Goal: Information Seeking & Learning: Learn about a topic

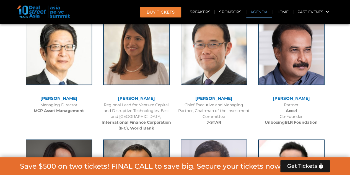
scroll to position [764, 0]
click at [259, 13] on link "Agenda" at bounding box center [258, 12] width 25 height 13
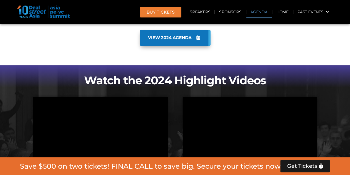
scroll to position [289, 0]
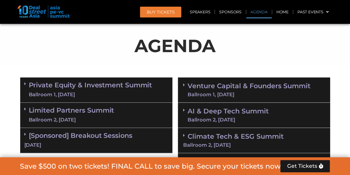
click at [237, 86] on link "Venture Capital & Founders​ Summit Ballroom 1, 11 Sept" at bounding box center [249, 89] width 123 height 14
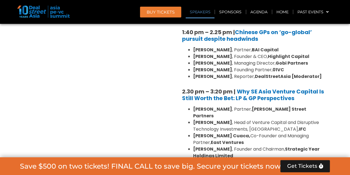
scroll to position [732, 0]
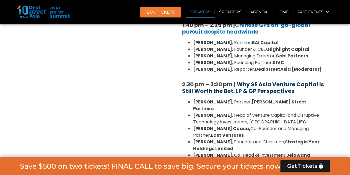
click at [286, 80] on b "Why SE Asia Venture Capital Is Still Worth the Bet: LP & GP Perspectives" at bounding box center [253, 87] width 142 height 14
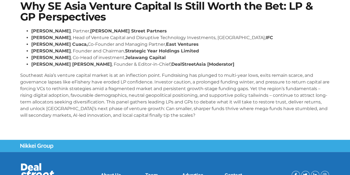
scroll to position [55, 0]
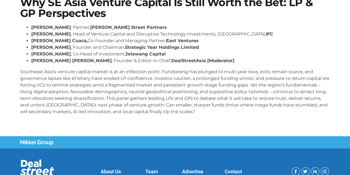
click at [194, 113] on p "Southeast Asia’s venture capital market is at an inflection point. Fundraising …" at bounding box center [175, 91] width 310 height 46
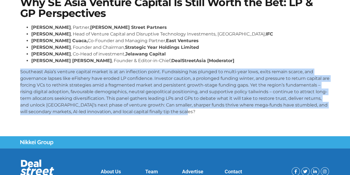
drag, startPoint x: 193, startPoint y: 113, endPoint x: 20, endPoint y: 75, distance: 177.7
click at [20, 75] on div "Why SE Asia Venture Capital Is Still Worth the Bet: LP & GP Perspectives [PERSO…" at bounding box center [174, 58] width 315 height 128
copy p "Southeast Asia’s venture capital market is at an inflection point. Fundraising …"
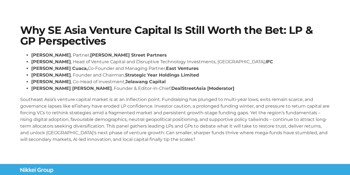
click at [100, 40] on h1 "Why SE Asia Venture Capital Is Still Worth the Bet: LP & GP Perspectives" at bounding box center [175, 35] width 310 height 21
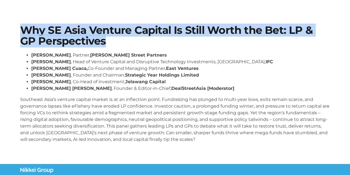
drag, startPoint x: 105, startPoint y: 40, endPoint x: 24, endPoint y: 28, distance: 81.1
click at [24, 28] on h1 "Why SE Asia Venture Capital Is Still Worth the Bet: LP & GP Perspectives" at bounding box center [175, 35] width 310 height 21
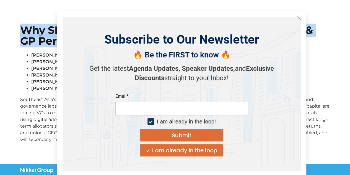
copy h1 "Why SE Asia Venture Capital Is Still Worth the Bet: LP & GP Perspectives"
click at [300, 16] on icon "Close" at bounding box center [299, 18] width 5 height 5
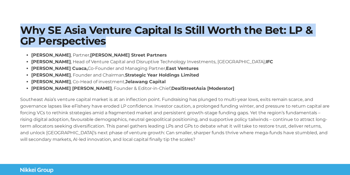
click at [53, 97] on p "Southeast Asia’s venture capital market is at an inflection point. Fundraising …" at bounding box center [175, 119] width 310 height 46
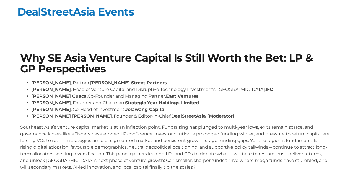
scroll to position [85, 0]
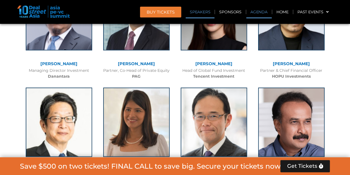
click at [261, 14] on link "Agenda" at bounding box center [258, 12] width 25 height 13
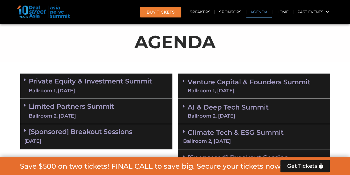
scroll to position [329, 0]
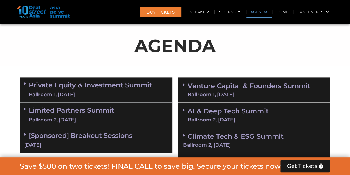
click at [219, 90] on link "Venture Capital & Founders​ Summit Ballroom 1, 11 Sept" at bounding box center [249, 89] width 123 height 14
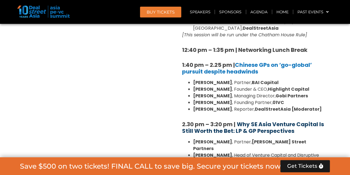
scroll to position [788, 0]
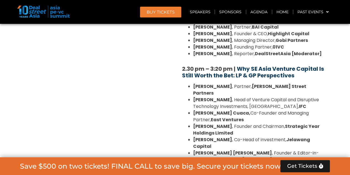
click at [271, 65] on b "Why SE Asia Venture Capital Is Still Worth the Bet: LP & GP Perspectives" at bounding box center [253, 72] width 142 height 14
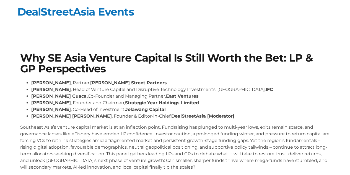
click at [95, 125] on p "Southeast Asia’s venture capital market is at an inflection point. Fundraising …" at bounding box center [175, 147] width 310 height 46
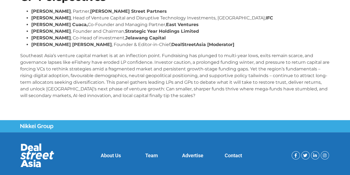
scroll to position [85, 0]
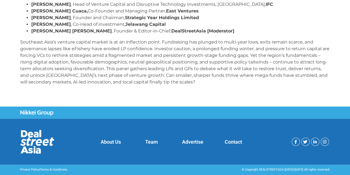
click at [192, 84] on p "Southeast Asia’s venture capital market is at an inflection point. Fundraising …" at bounding box center [175, 62] width 310 height 46
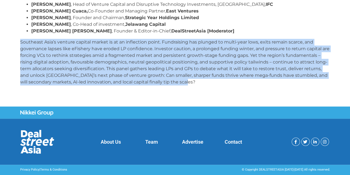
drag, startPoint x: 198, startPoint y: 84, endPoint x: 21, endPoint y: 42, distance: 182.7
click at [21, 42] on p "Southeast Asia’s venture capital market is at an inflection point. Fundraising …" at bounding box center [175, 62] width 310 height 46
copy p "Southeast Asia’s venture capital market is at an inflection point. Fundraising …"
